Goal: Check status: Check status

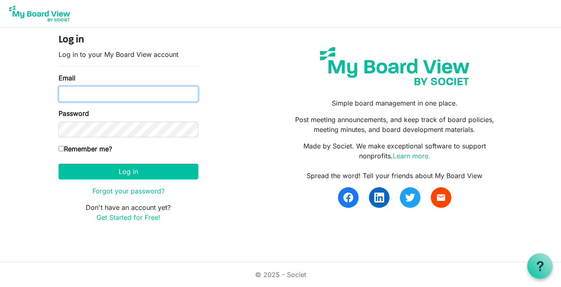
type input "k8dran@gmail.com"
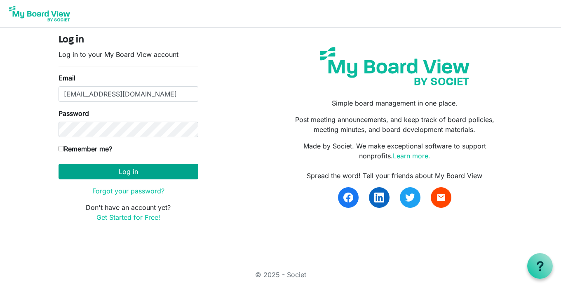
click at [127, 174] on button "Log in" at bounding box center [129, 172] width 140 height 16
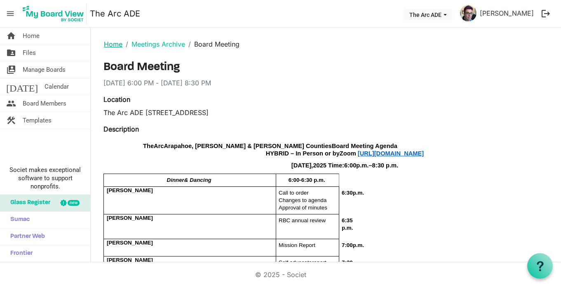
click at [114, 45] on link "Home" at bounding box center [113, 44] width 19 height 8
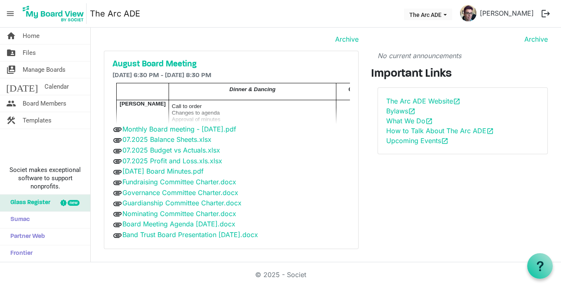
scroll to position [20, 0]
click at [152, 63] on h5 "August Board Meeting" at bounding box center [230, 65] width 237 height 10
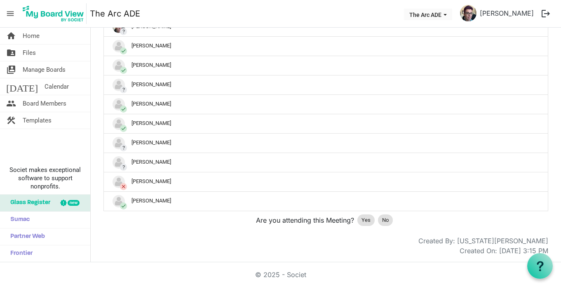
scroll to position [532, 0]
click at [365, 221] on span "Yes" at bounding box center [365, 220] width 9 height 8
click at [544, 14] on button "logout" at bounding box center [545, 13] width 17 height 17
